Goal: Book appointment/travel/reservation

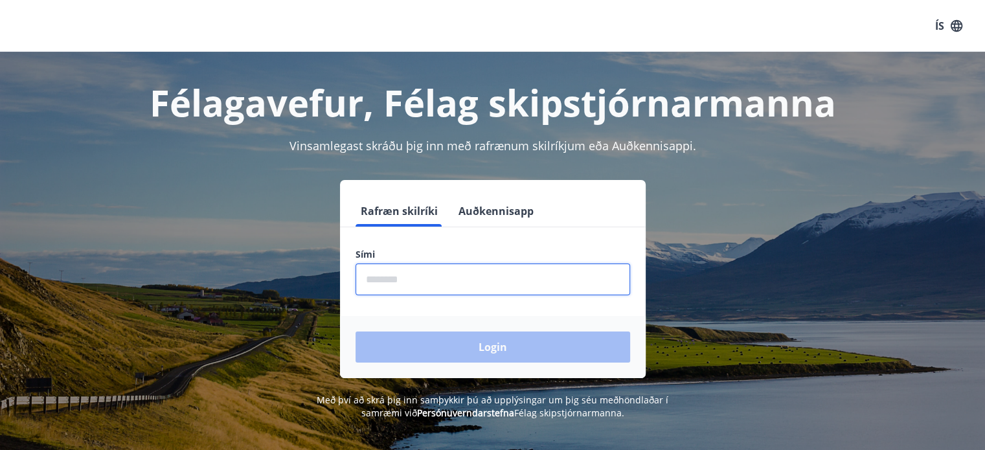
click at [460, 288] on input "phone" at bounding box center [492, 279] width 274 height 32
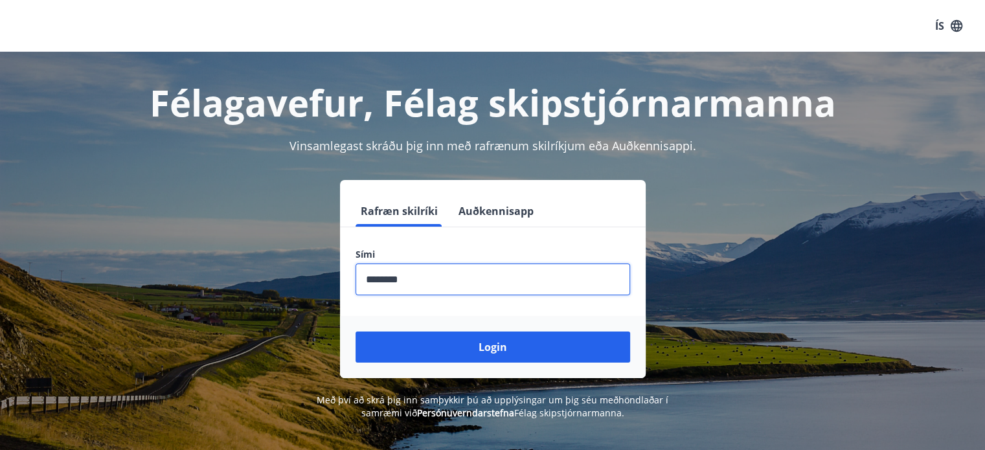
type input "********"
click at [355, 331] on button "Login" at bounding box center [492, 346] width 274 height 31
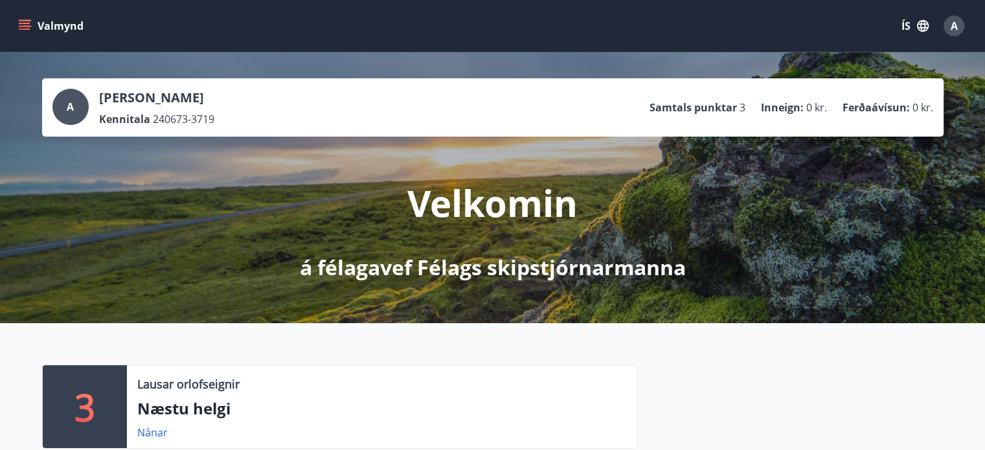
click at [26, 28] on icon "menu" at bounding box center [24, 25] width 13 height 13
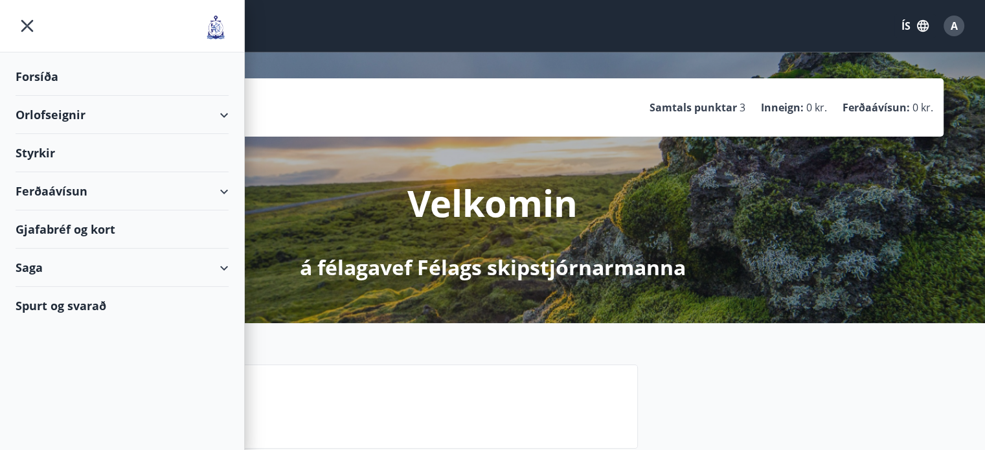
click at [65, 117] on div "Orlofseignir" at bounding box center [122, 115] width 213 height 38
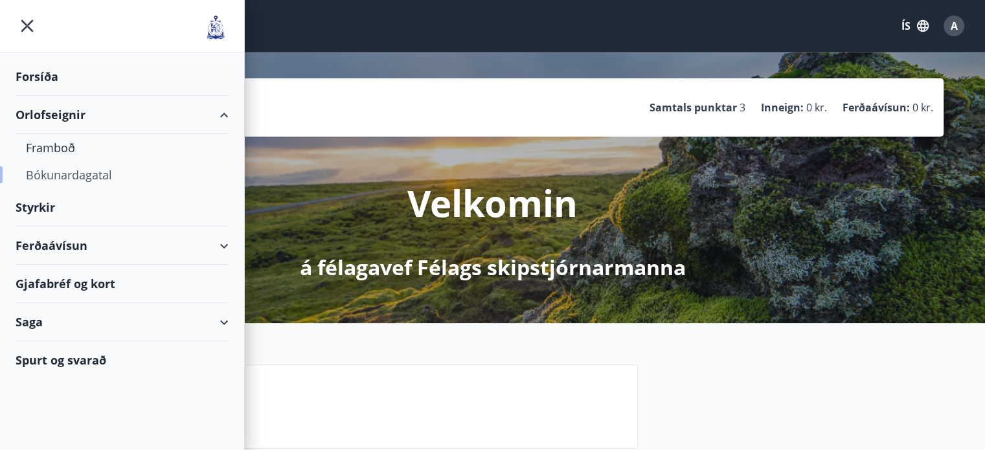
click at [63, 176] on div "Bókunardagatal" at bounding box center [122, 174] width 192 height 27
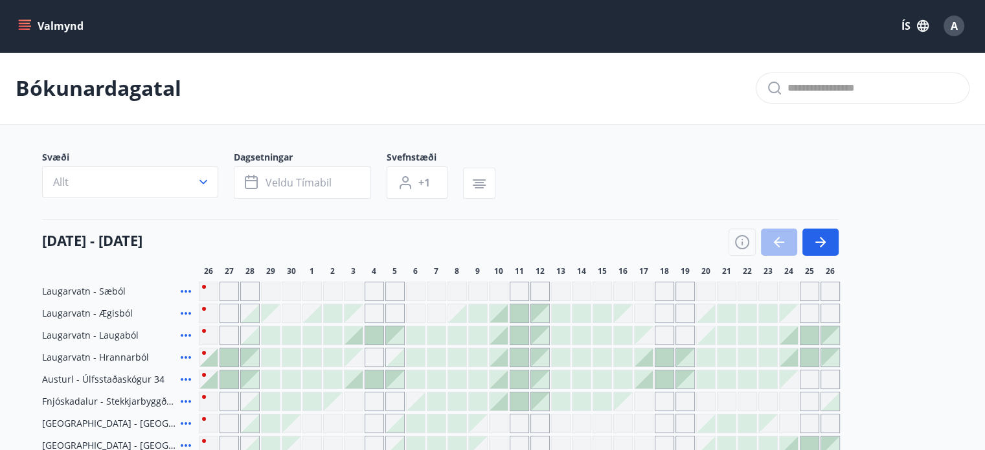
click at [189, 355] on icon at bounding box center [186, 358] width 16 height 16
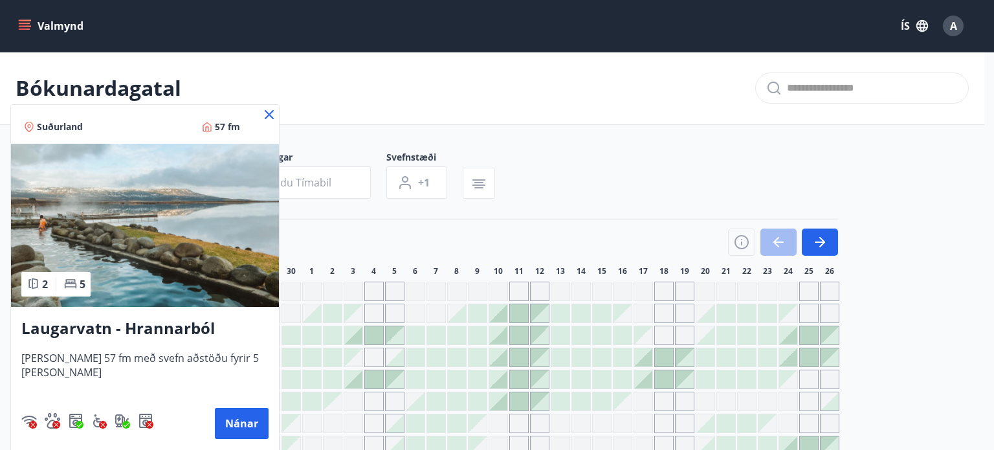
click at [192, 241] on img at bounding box center [145, 225] width 268 height 163
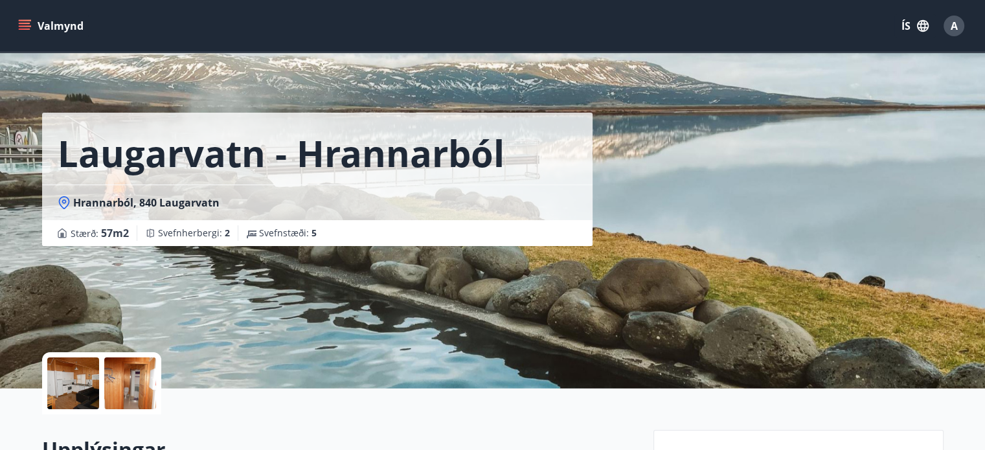
click at [69, 393] on div at bounding box center [73, 383] width 52 height 52
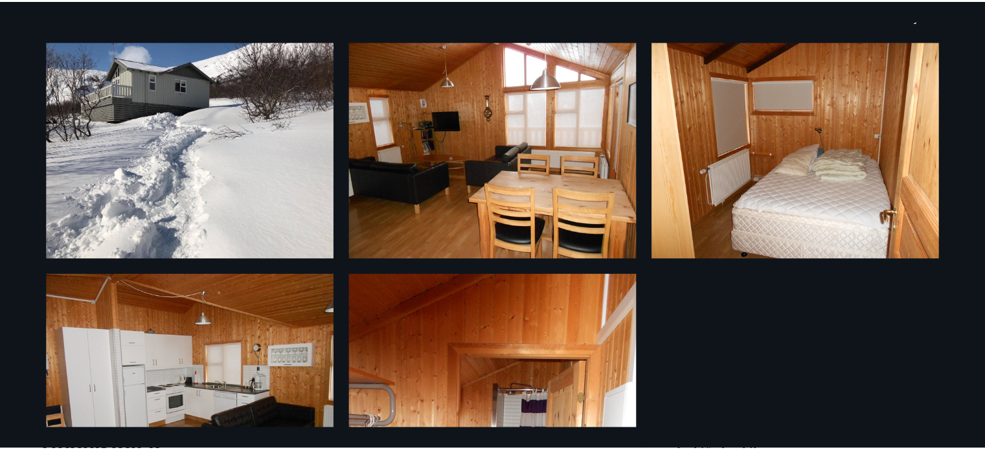
scroll to position [31, 0]
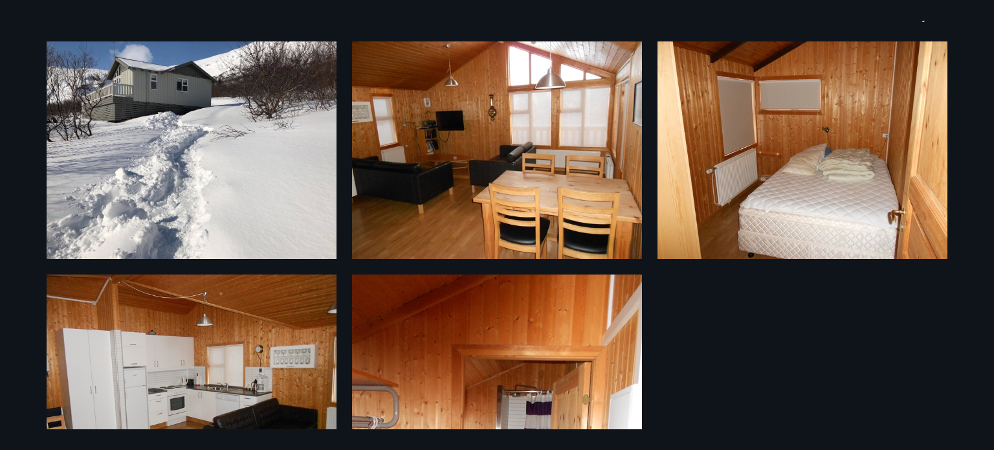
click at [14, 223] on div "5 Myndir" at bounding box center [497, 225] width 994 height 450
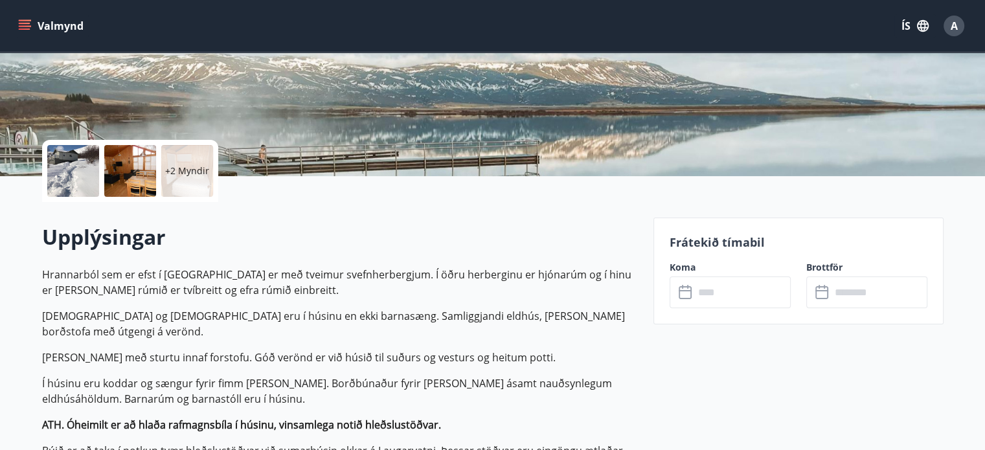
scroll to position [0, 0]
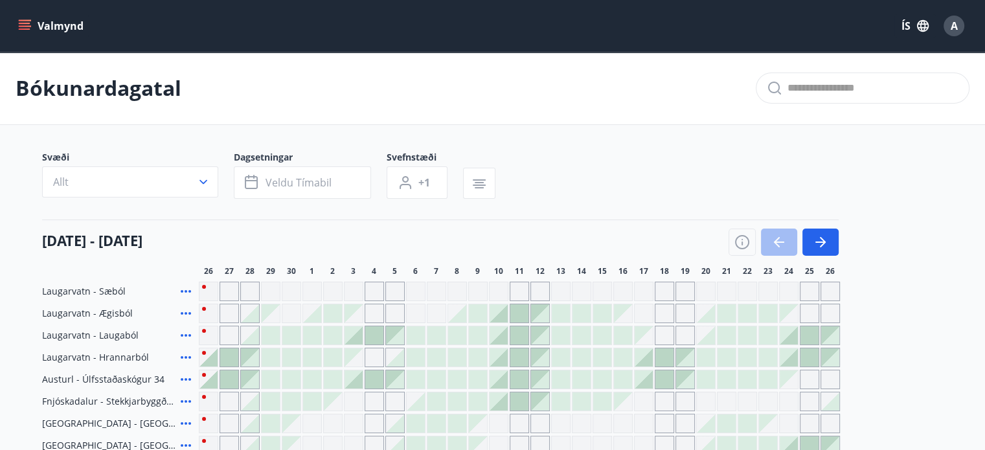
scroll to position [114, 0]
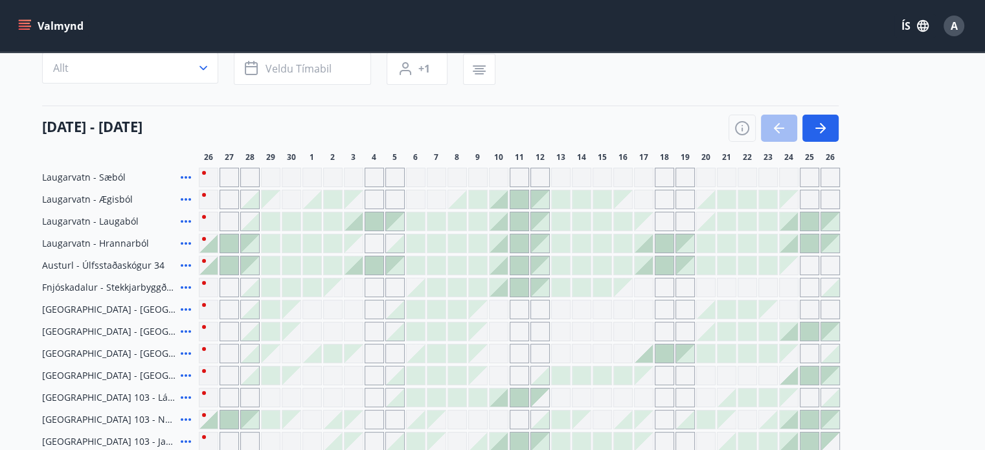
click at [187, 219] on icon at bounding box center [186, 222] width 16 height 16
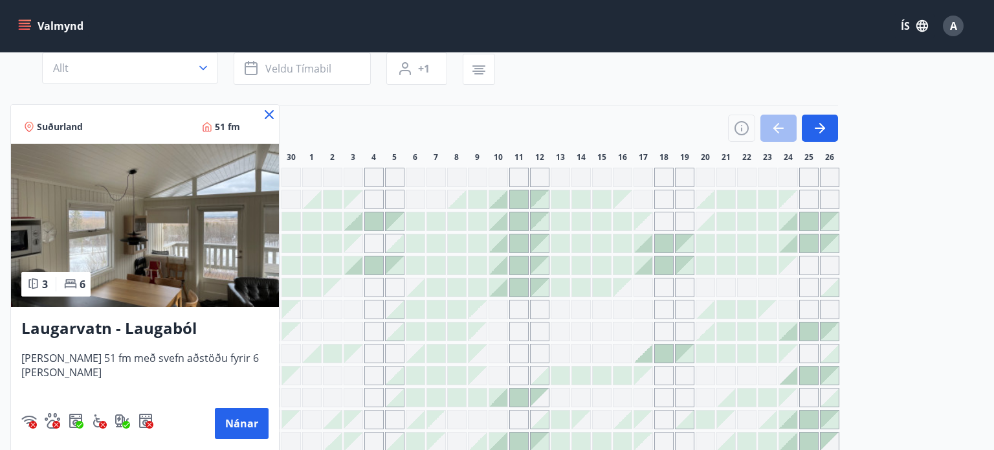
click at [187, 219] on img at bounding box center [145, 225] width 268 height 163
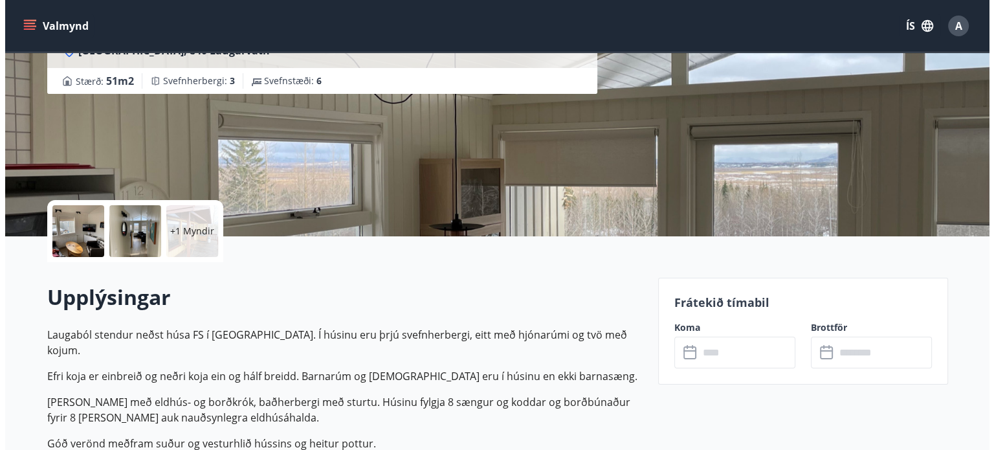
scroll to position [153, 0]
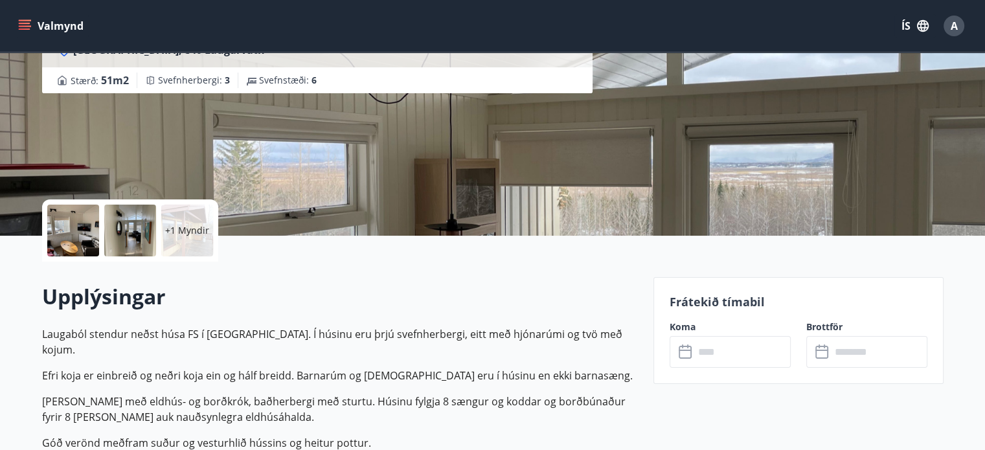
click at [75, 220] on div at bounding box center [73, 231] width 52 height 52
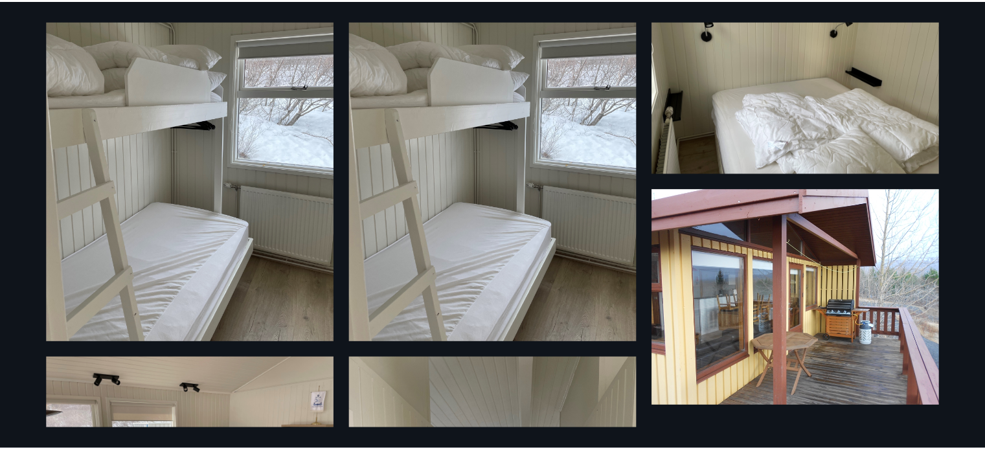
scroll to position [0, 0]
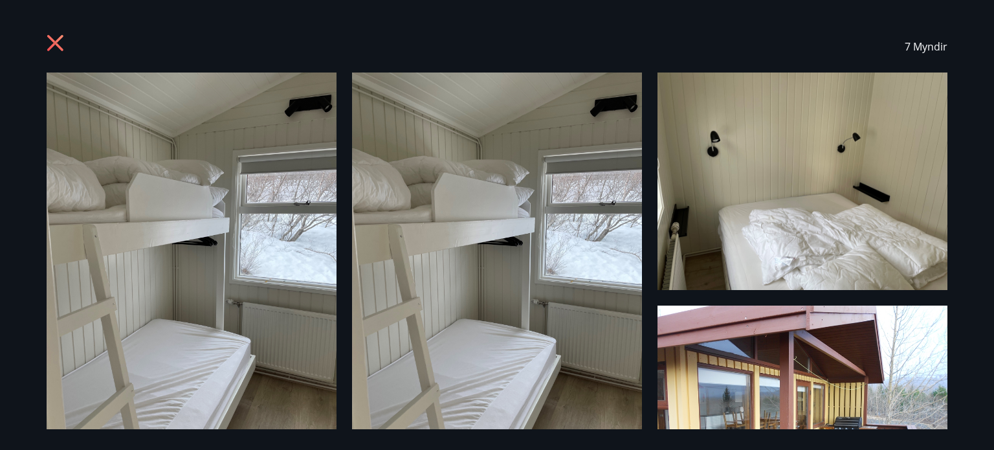
click at [51, 47] on icon at bounding box center [55, 43] width 16 height 16
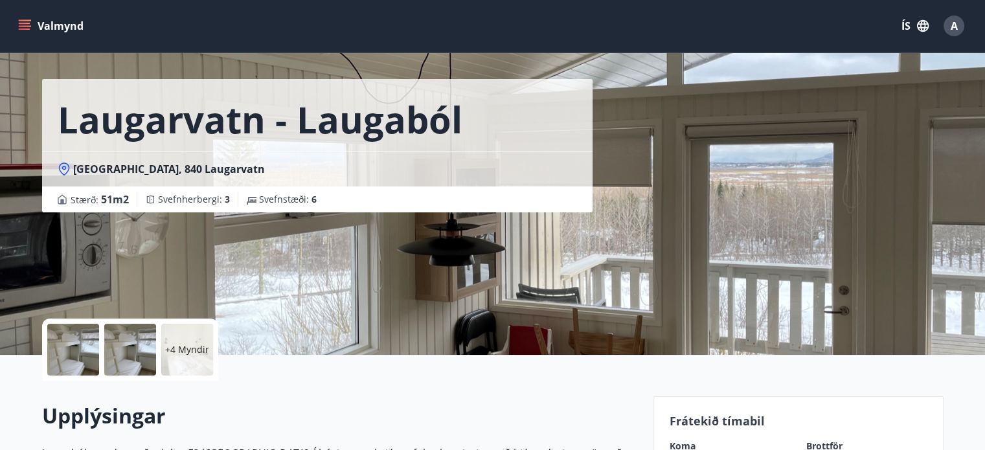
scroll to position [38, 0]
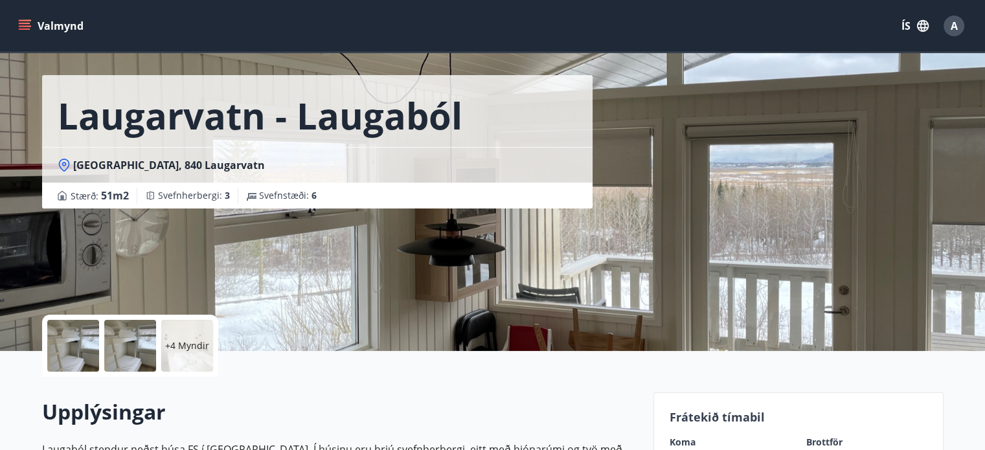
click at [21, 23] on icon "menu" at bounding box center [25, 23] width 12 height 1
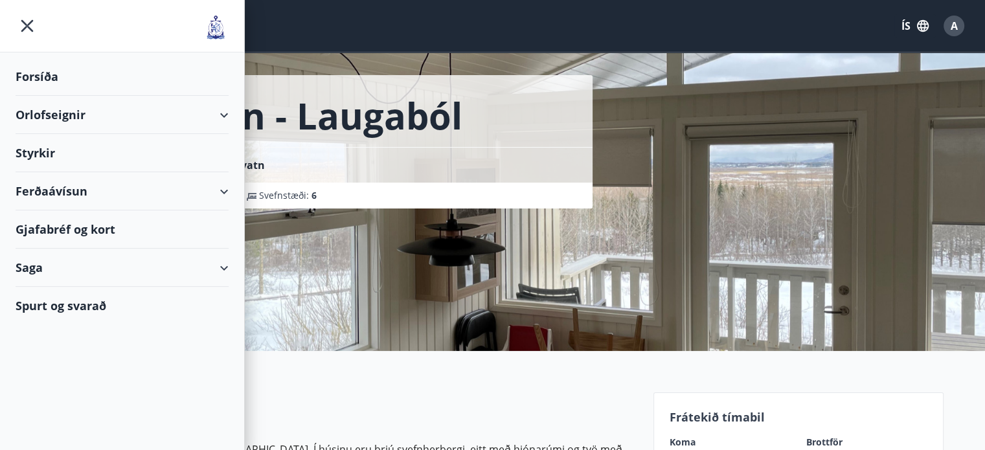
click at [121, 113] on div "Orlofseignir" at bounding box center [122, 115] width 213 height 38
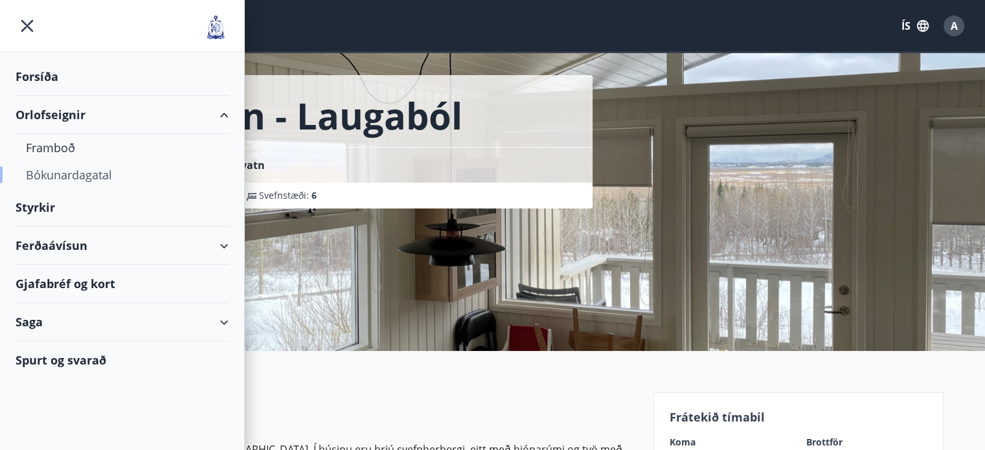
click at [75, 174] on div "Bókunardagatal" at bounding box center [122, 174] width 192 height 27
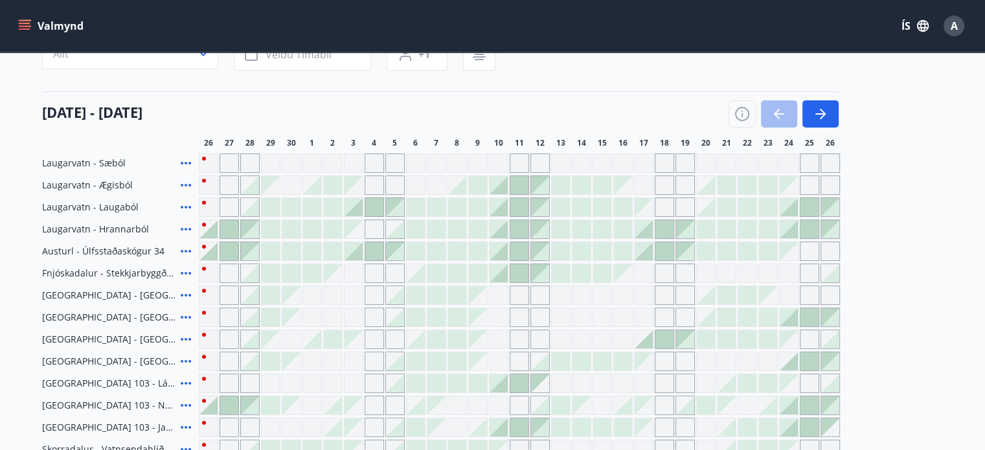
scroll to position [126, 0]
